Goal: Information Seeking & Learning: Learn about a topic

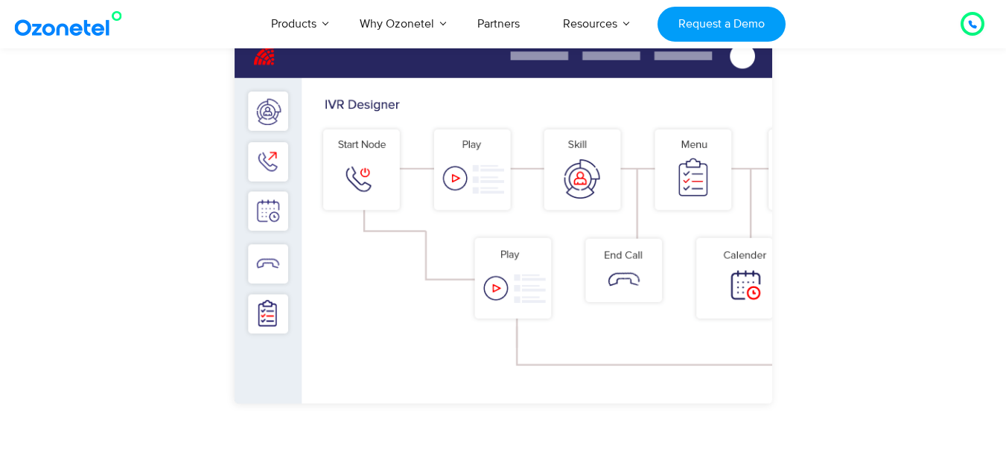
scroll to position [1160, 0]
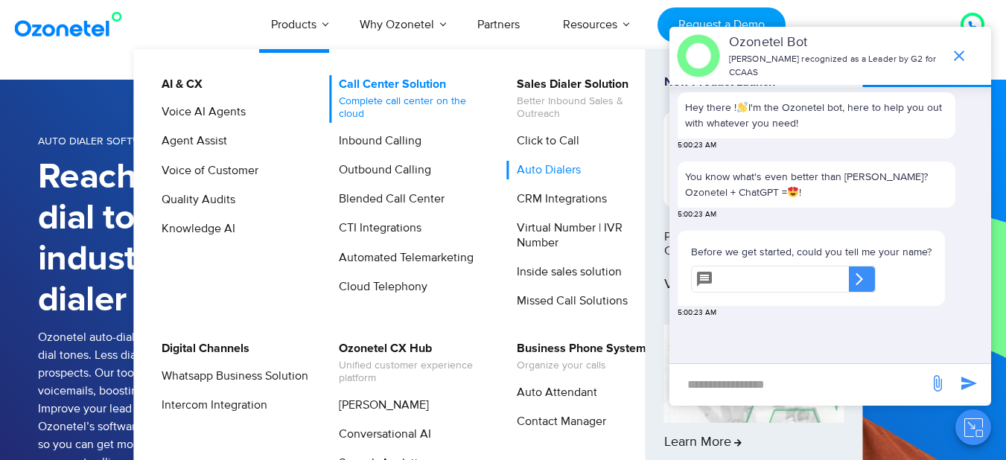
click at [390, 103] on span "Complete call center on the cloud" at bounding box center [412, 107] width 147 height 25
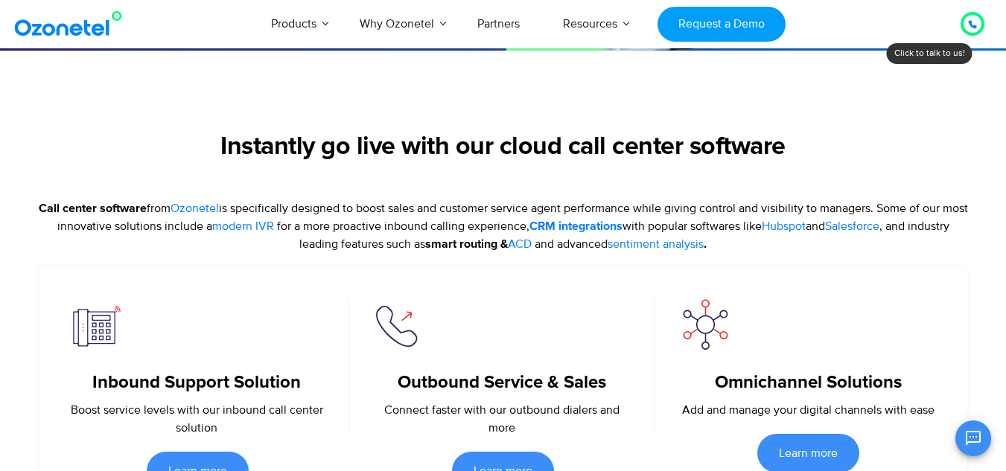
scroll to position [531, 0]
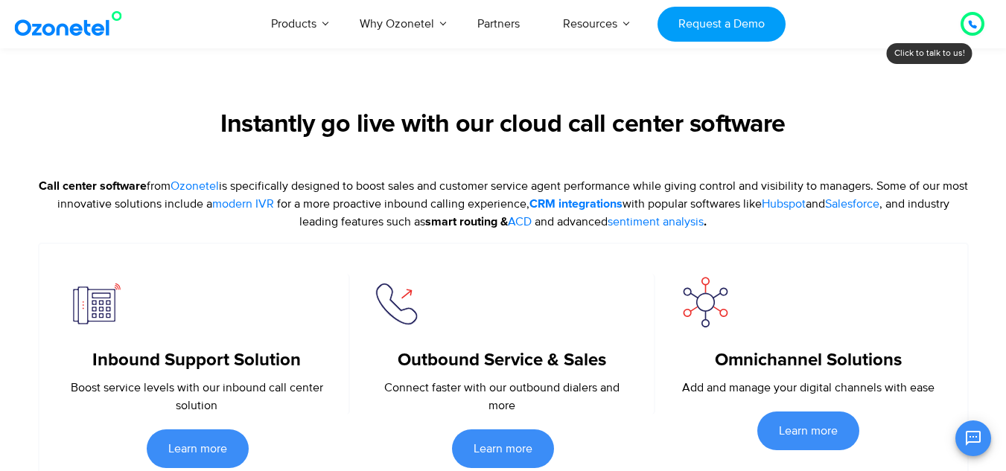
drag, startPoint x: 1006, startPoint y: 32, endPoint x: 999, endPoint y: 68, distance: 36.5
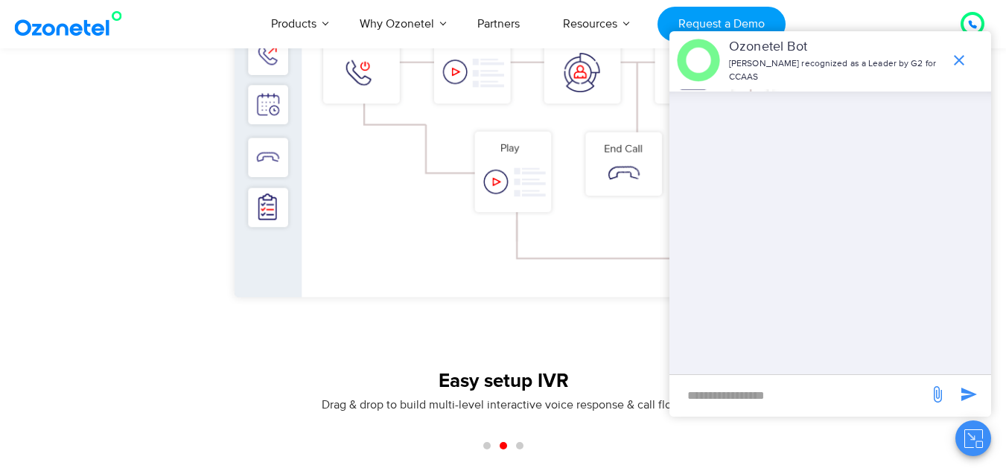
scroll to position [1275, 0]
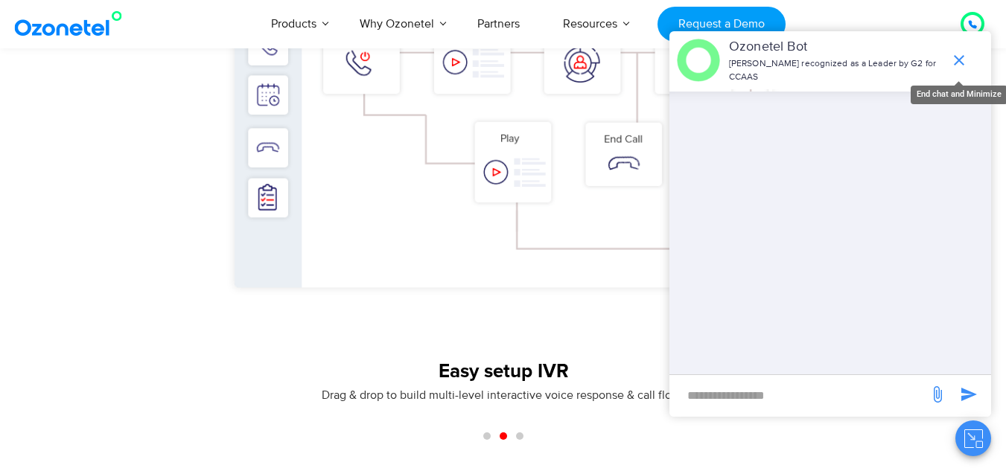
click at [953, 59] on icon "end chat or minimize" at bounding box center [959, 60] width 18 height 18
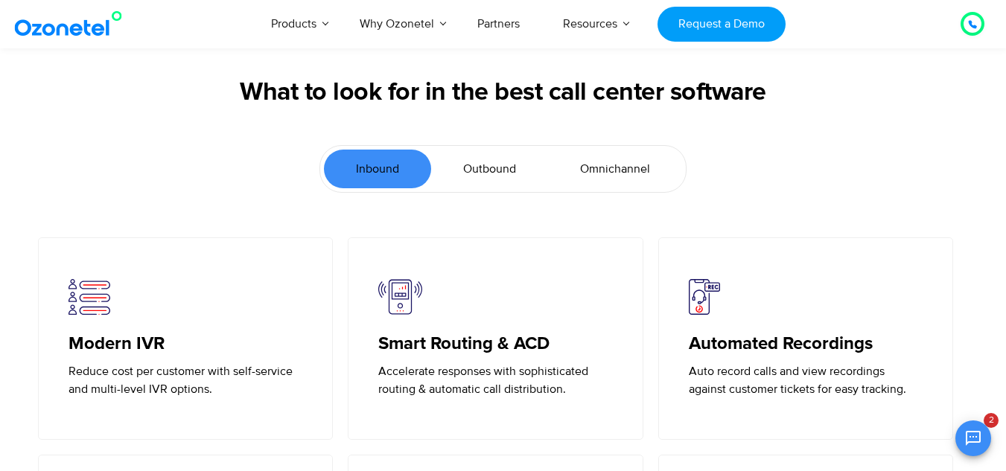
scroll to position [3181, 0]
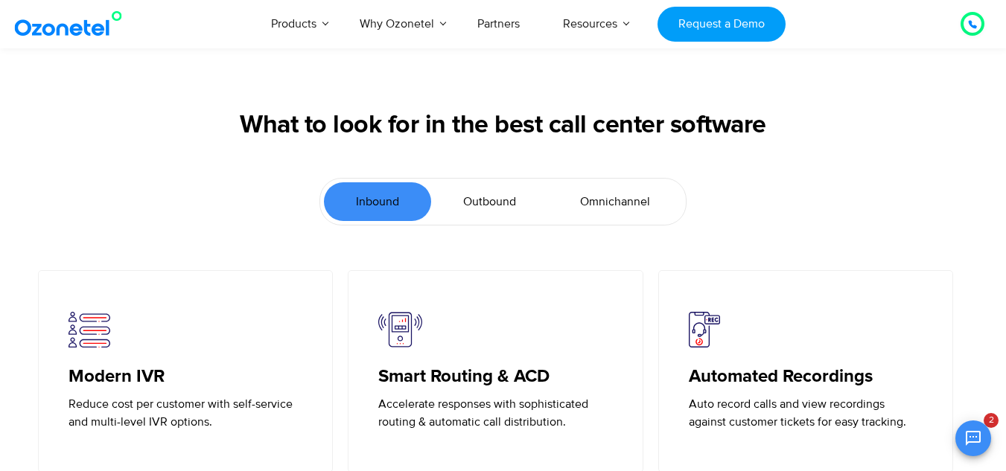
click at [517, 223] on ul "Inbound Outbound Omnichannel" at bounding box center [502, 202] width 367 height 48
click at [494, 198] on span "Outbound" at bounding box center [489, 202] width 53 height 18
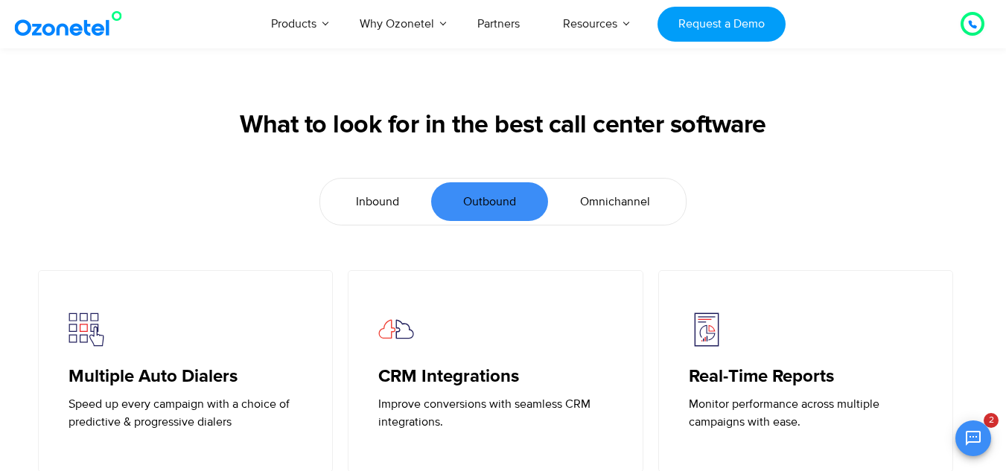
click at [592, 189] on link "Omnichannel" at bounding box center [615, 201] width 134 height 39
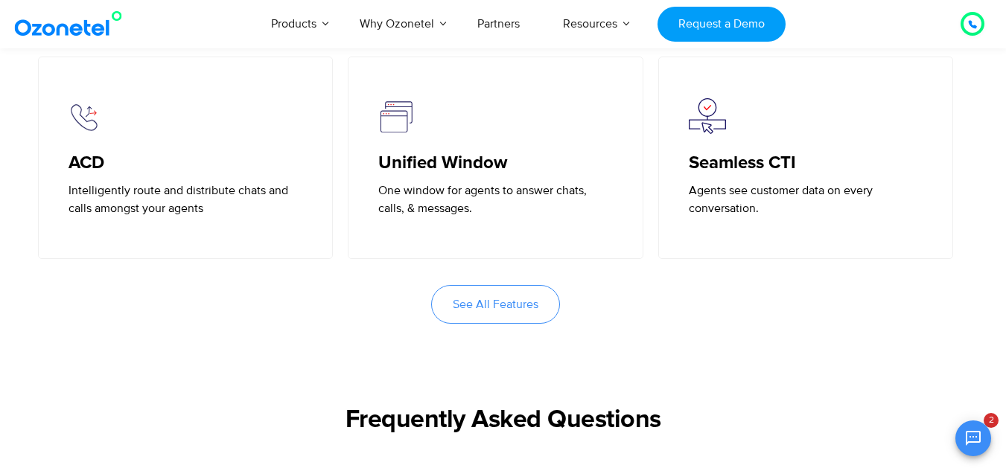
scroll to position [3478, 0]
